Goal: Task Accomplishment & Management: Use online tool/utility

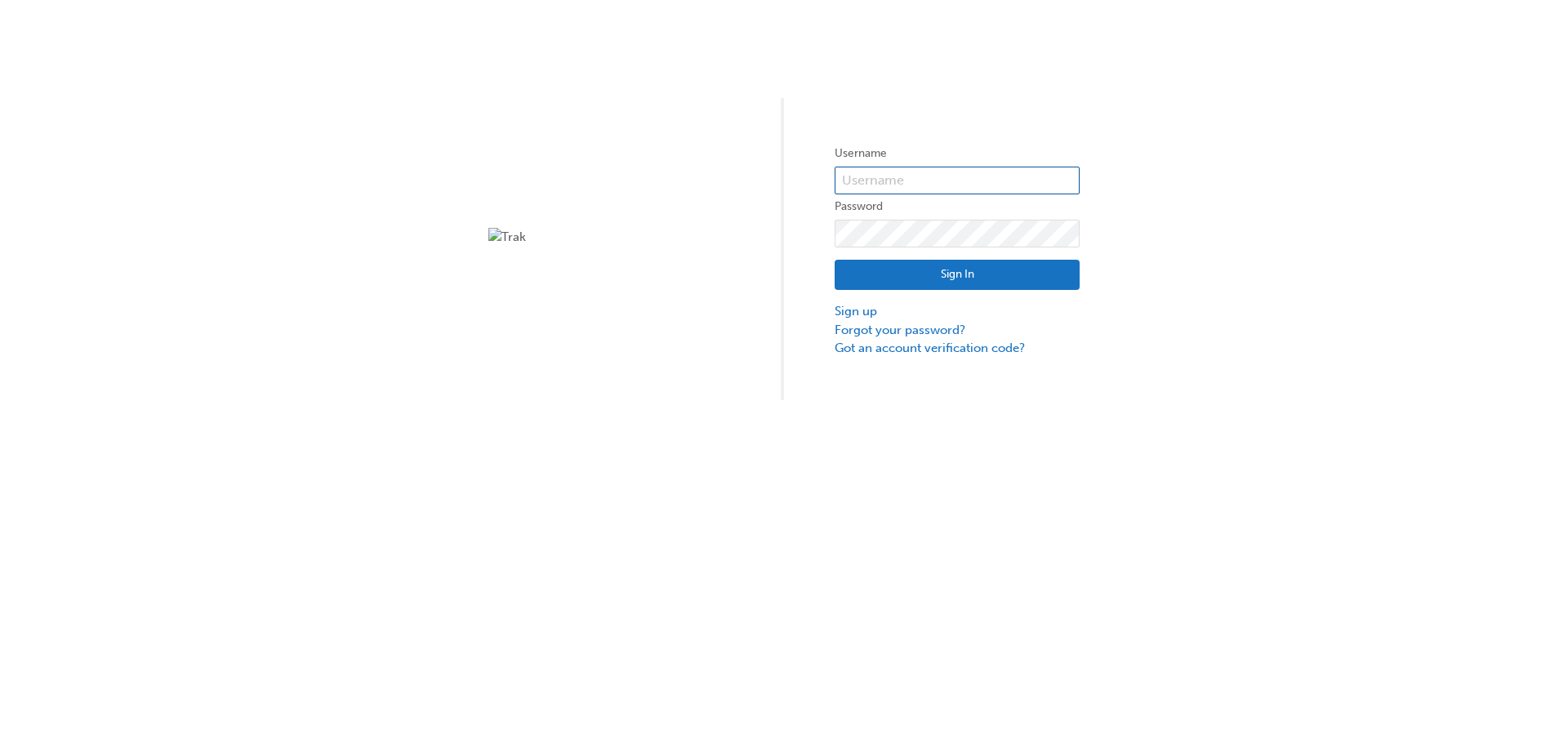
click at [927, 166] on form "Username Password Sign In Sign up Forgot your password? Got an account verifica…" at bounding box center [956, 251] width 245 height 214
click at [895, 200] on label "Password" at bounding box center [956, 206] width 245 height 19
click at [937, 170] on input "text" at bounding box center [956, 180] width 245 height 28
type input "bf.yifan.yang"
click button "Sign In" at bounding box center [956, 275] width 245 height 31
